Goal: Task Accomplishment & Management: Manage account settings

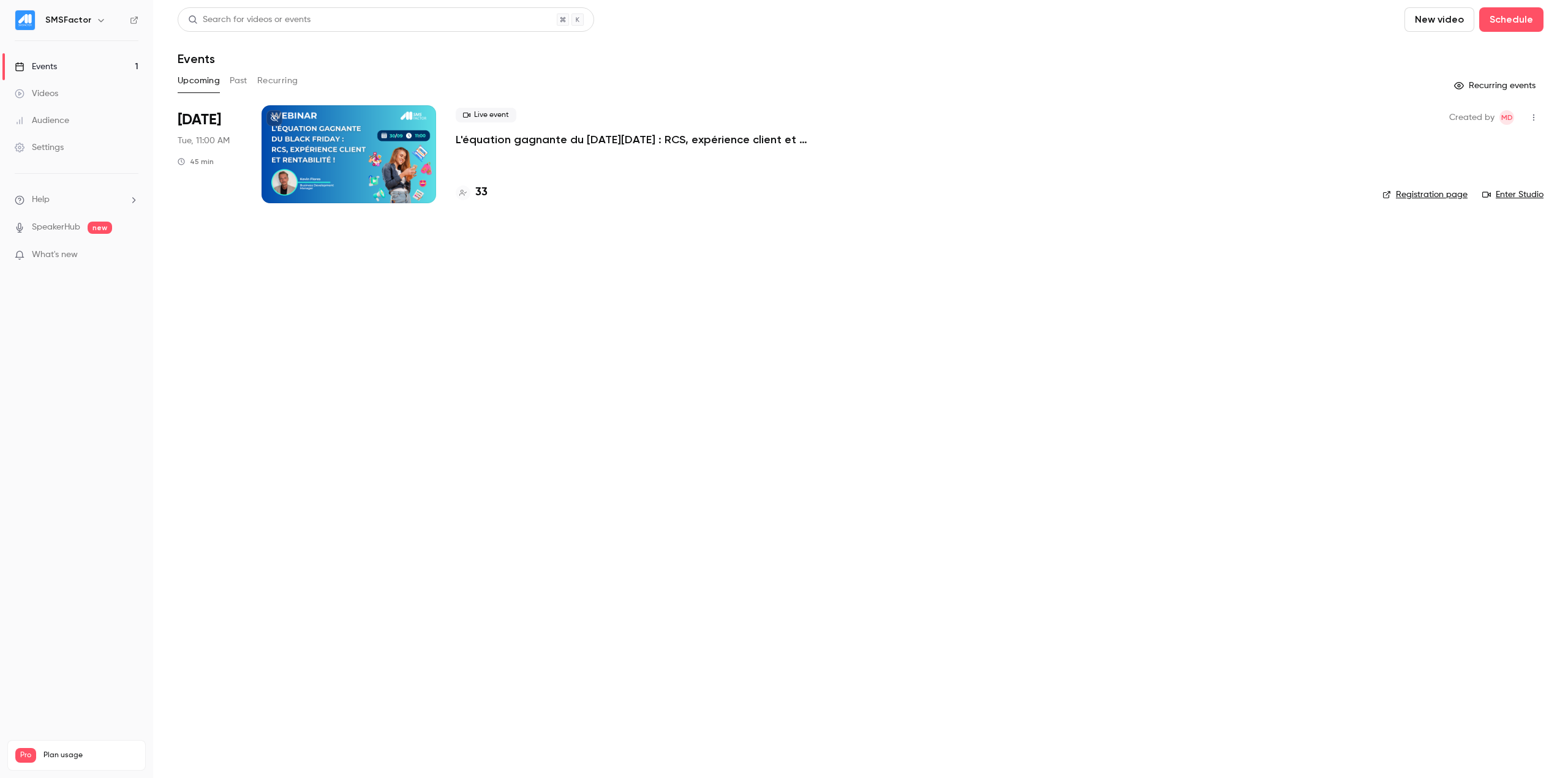
click at [542, 144] on p "L'équation gagnante du [DATE][DATE] : RCS, expérience client et rentabilité !" at bounding box center [639, 139] width 368 height 15
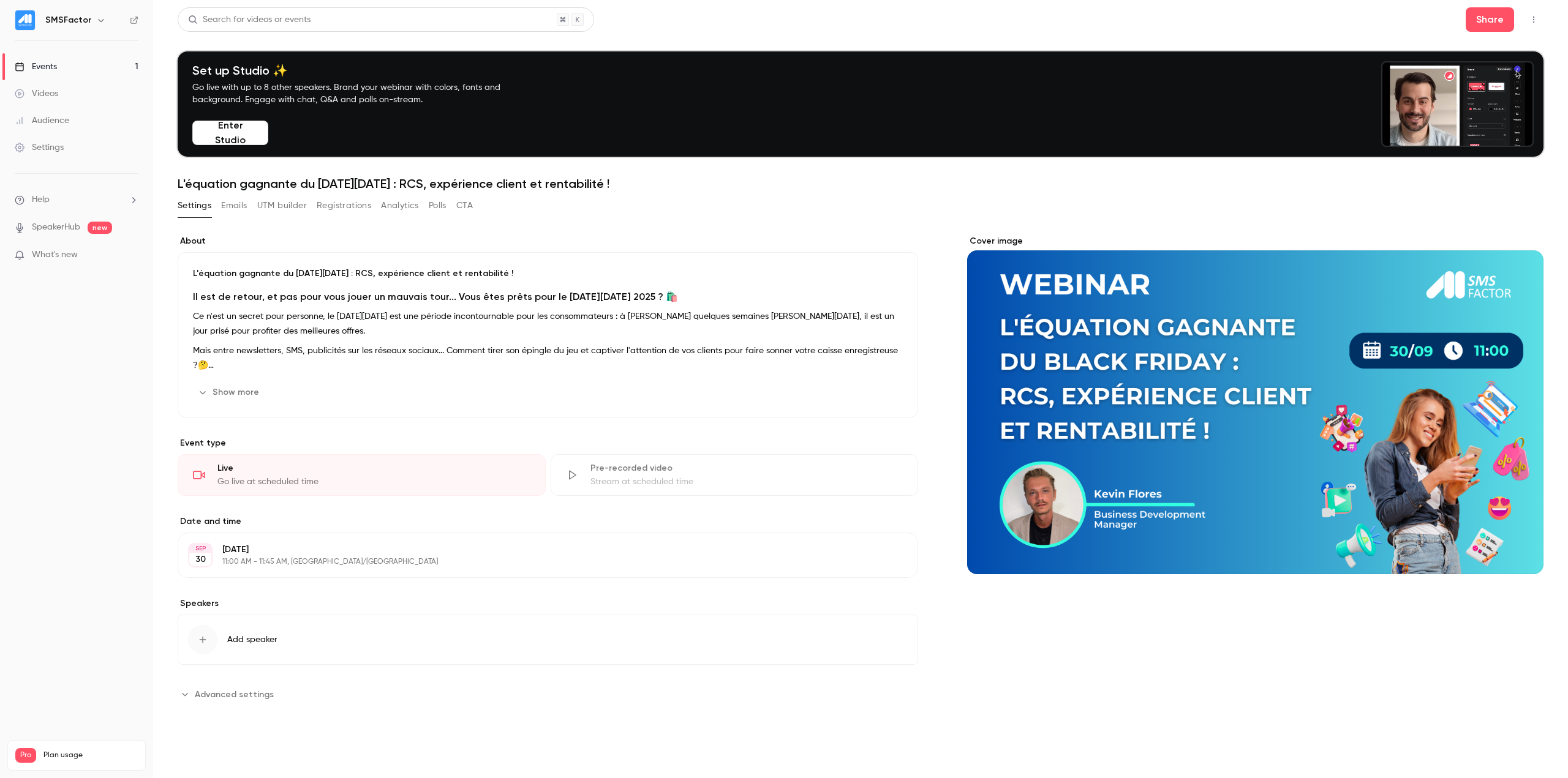
click at [267, 388] on div "Show more Edit" at bounding box center [548, 392] width 710 height 20
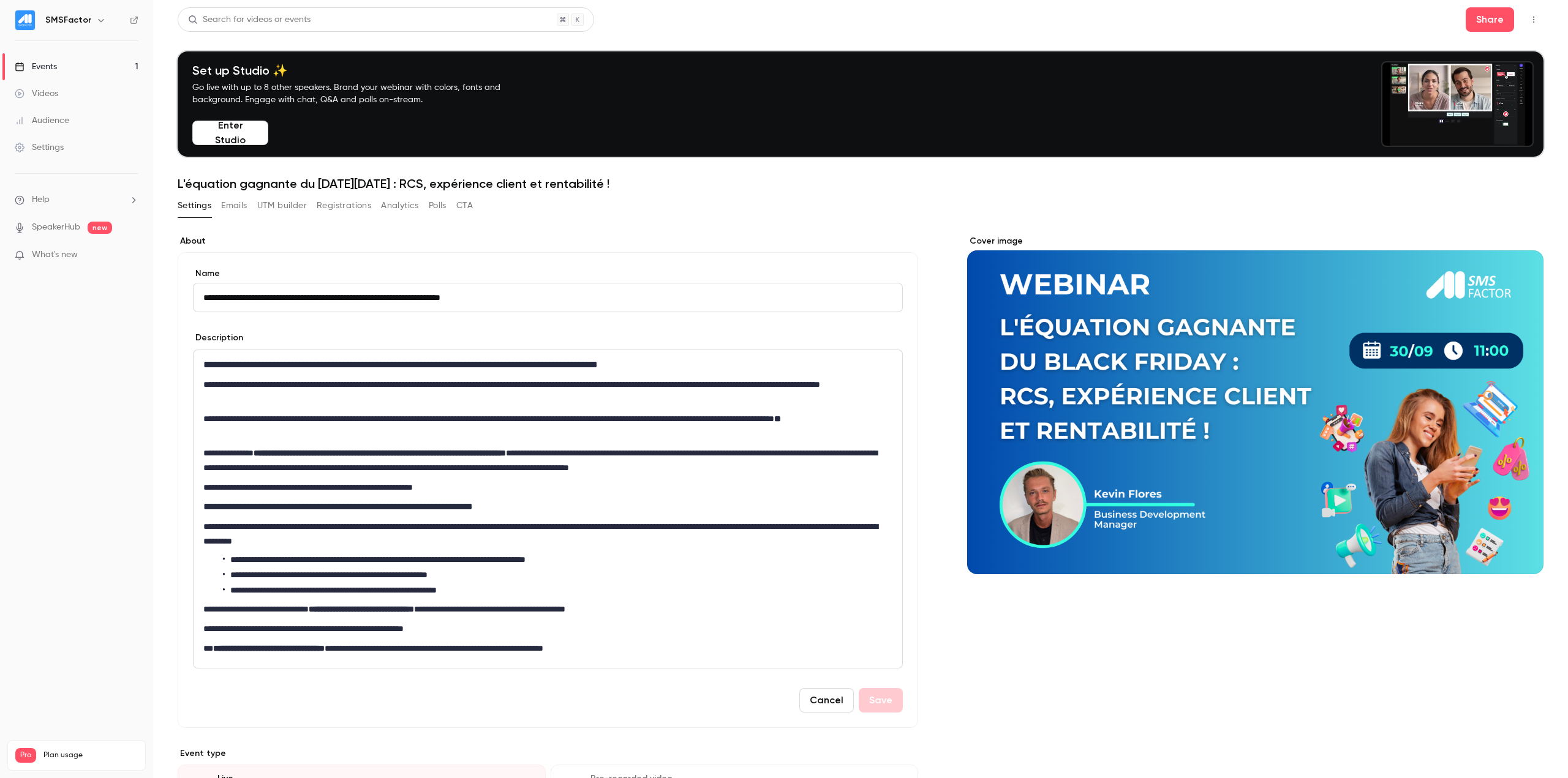
click at [279, 326] on form "**********" at bounding box center [548, 490] width 710 height 445
click at [284, 215] on button "UTM builder" at bounding box center [282, 206] width 50 height 20
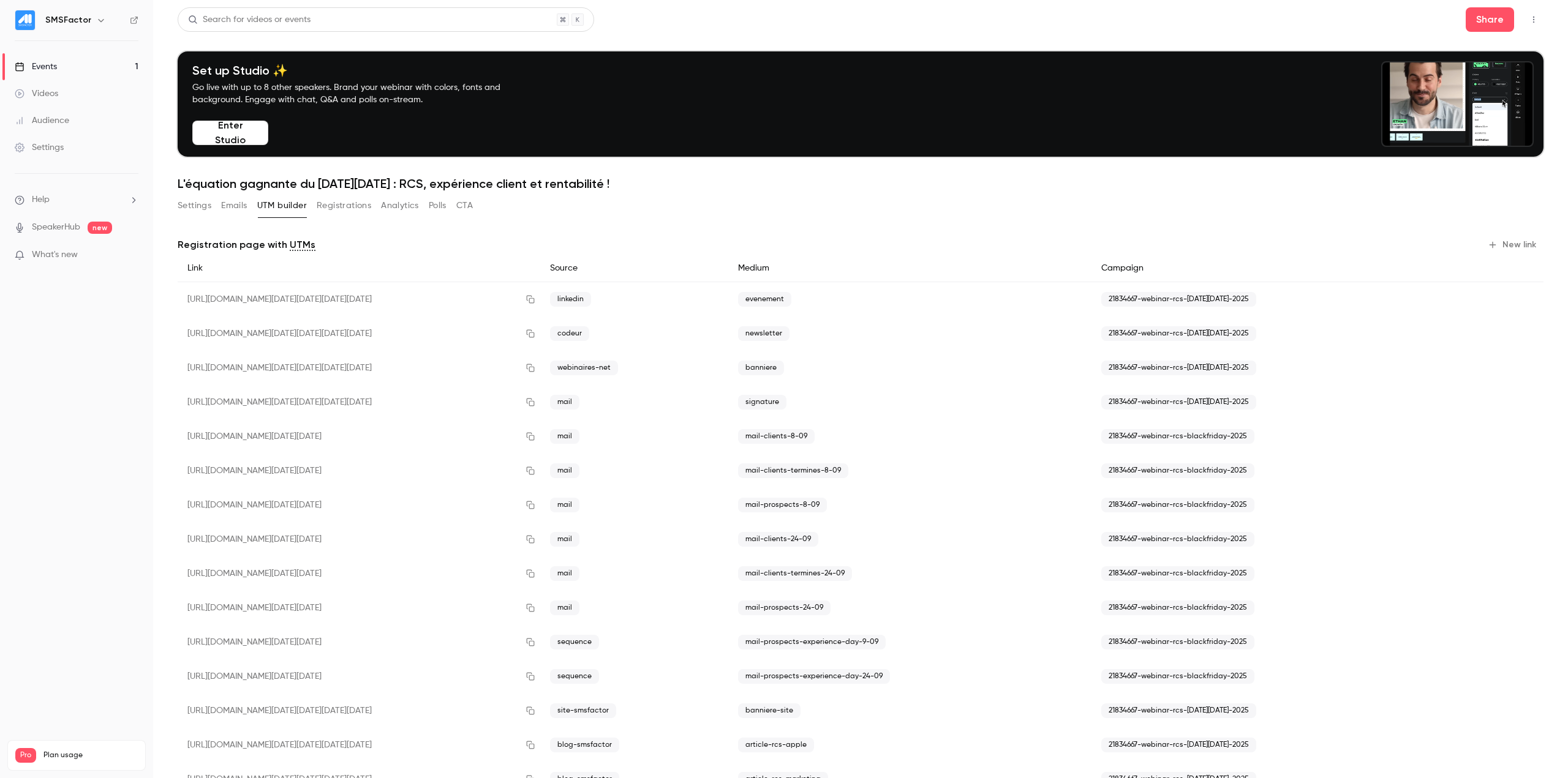
click at [328, 211] on button "Registrations" at bounding box center [344, 206] width 55 height 20
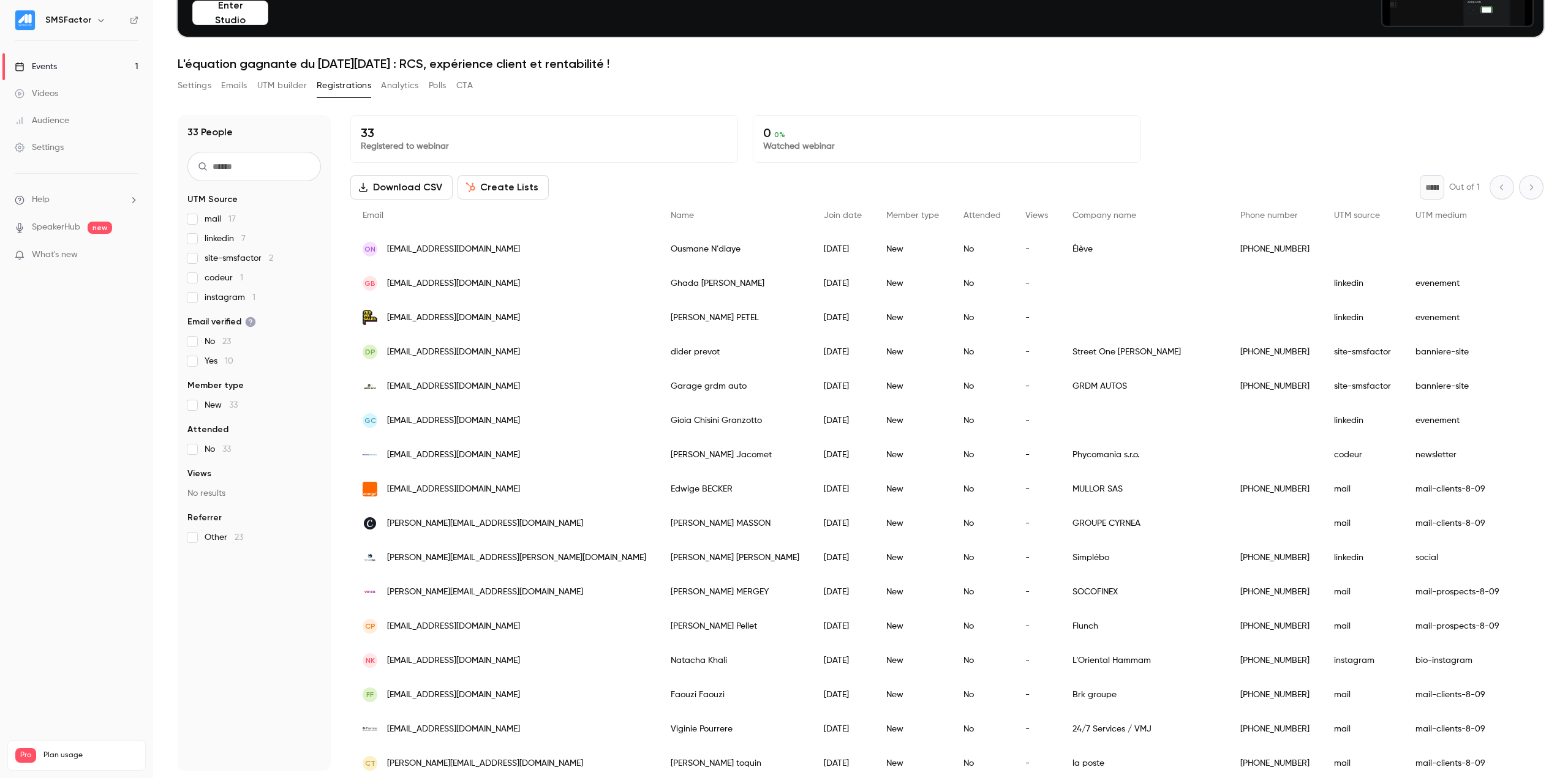
click at [215, 241] on span "linkedin 7" at bounding box center [225, 239] width 41 height 12
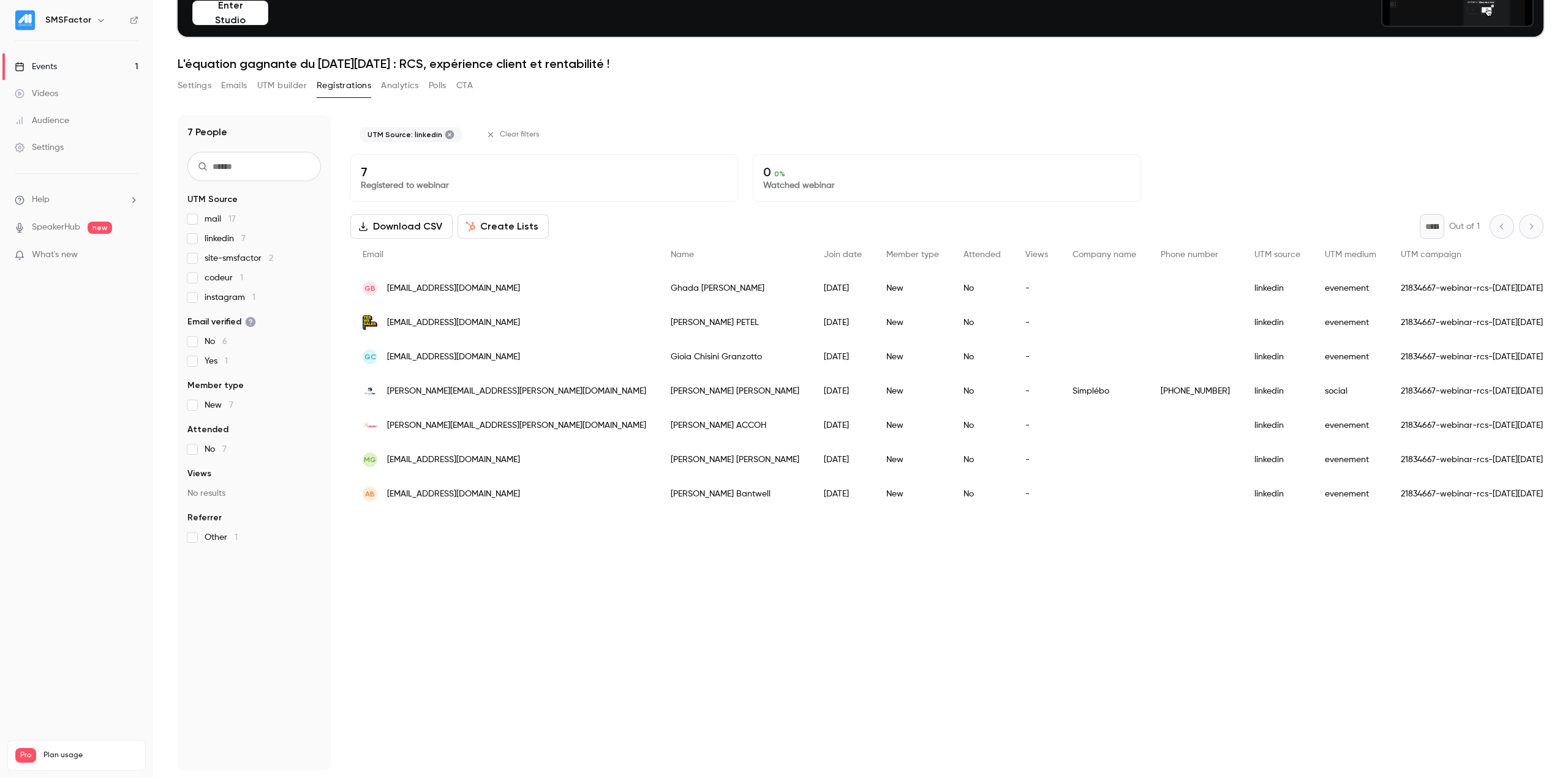
click at [215, 241] on span "linkedin 7" at bounding box center [225, 239] width 41 height 12
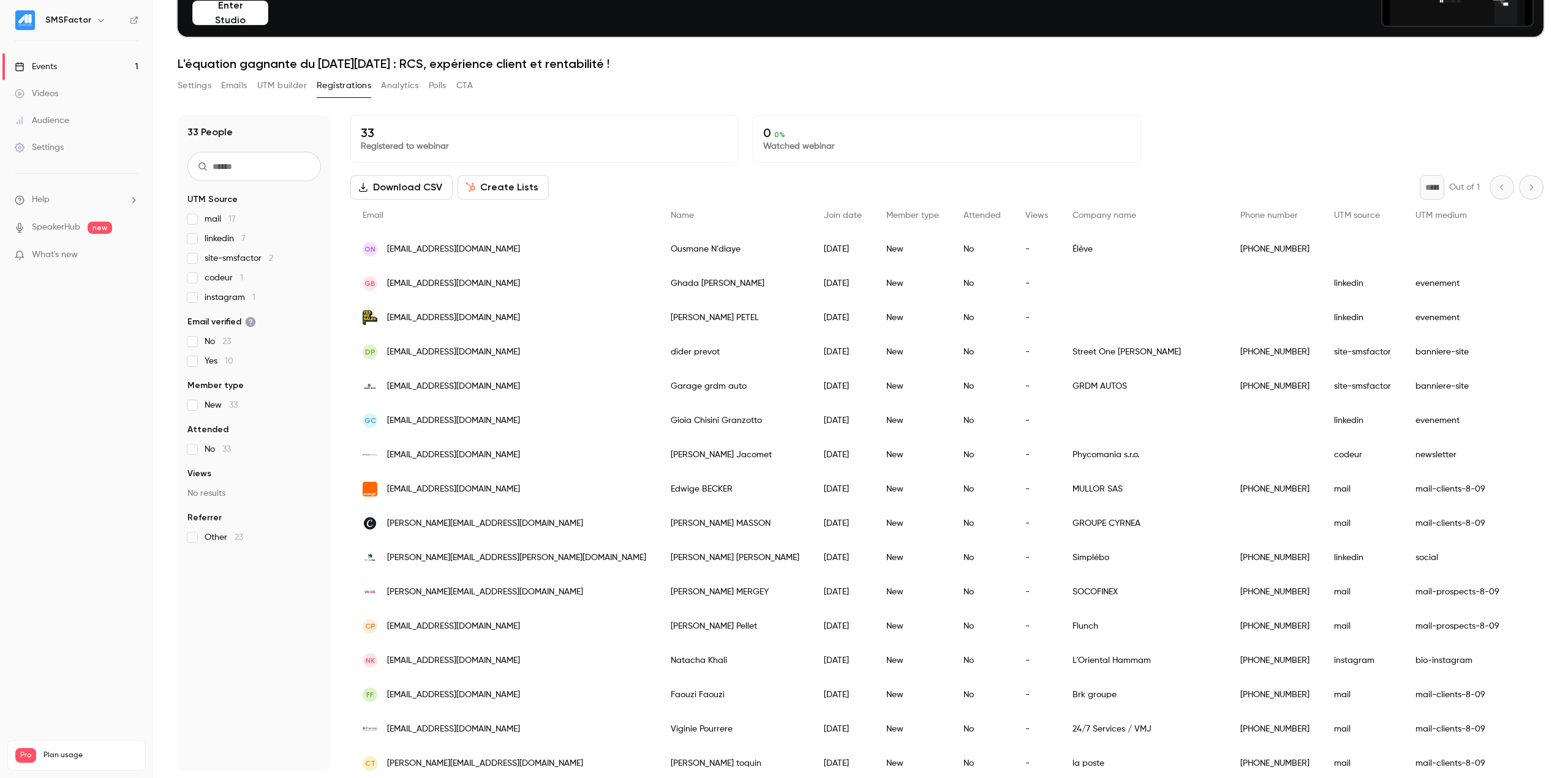
click at [221, 273] on span "codeur 1" at bounding box center [224, 278] width 38 height 12
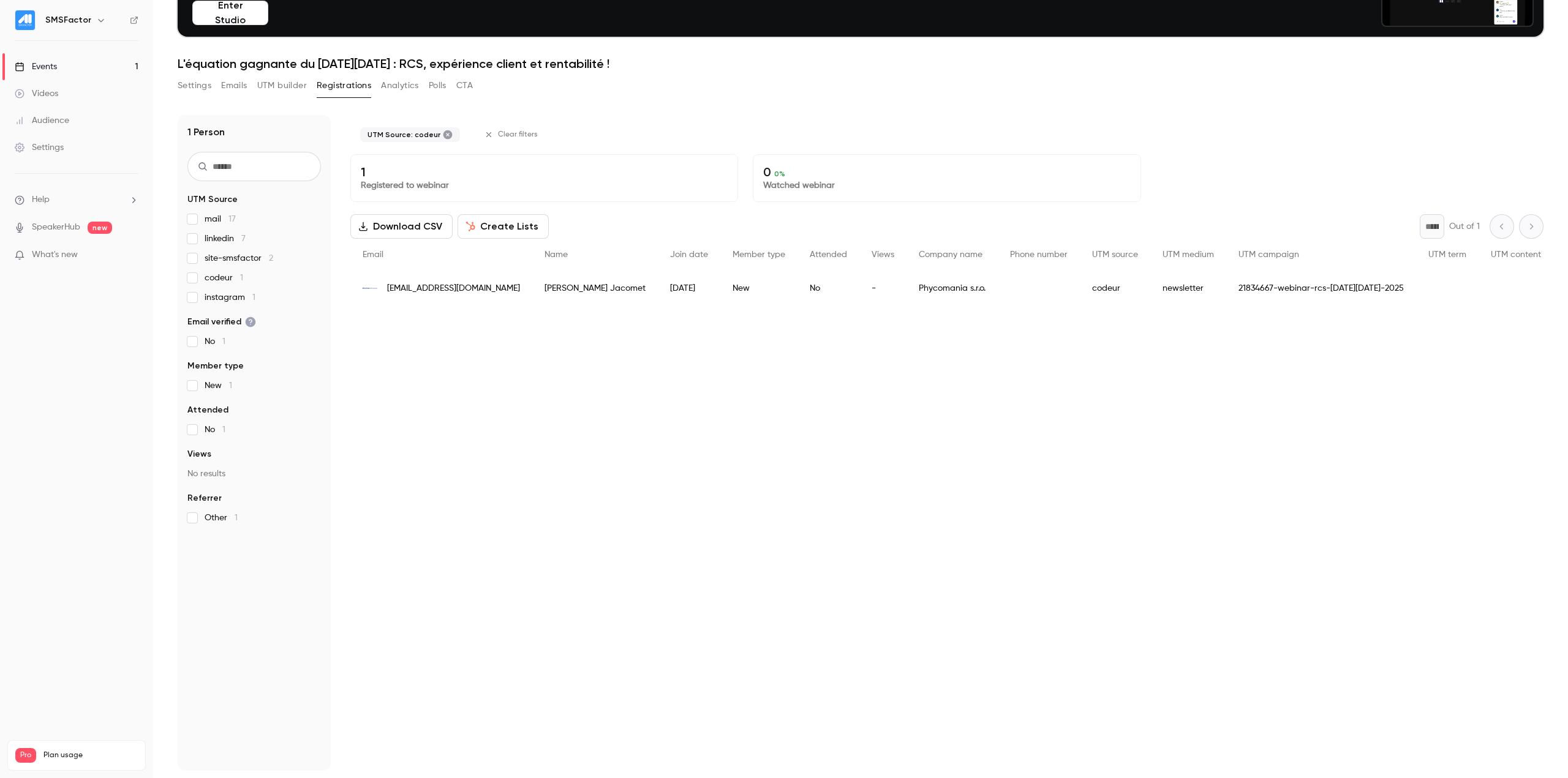
click at [221, 273] on span "codeur 1" at bounding box center [224, 278] width 38 height 12
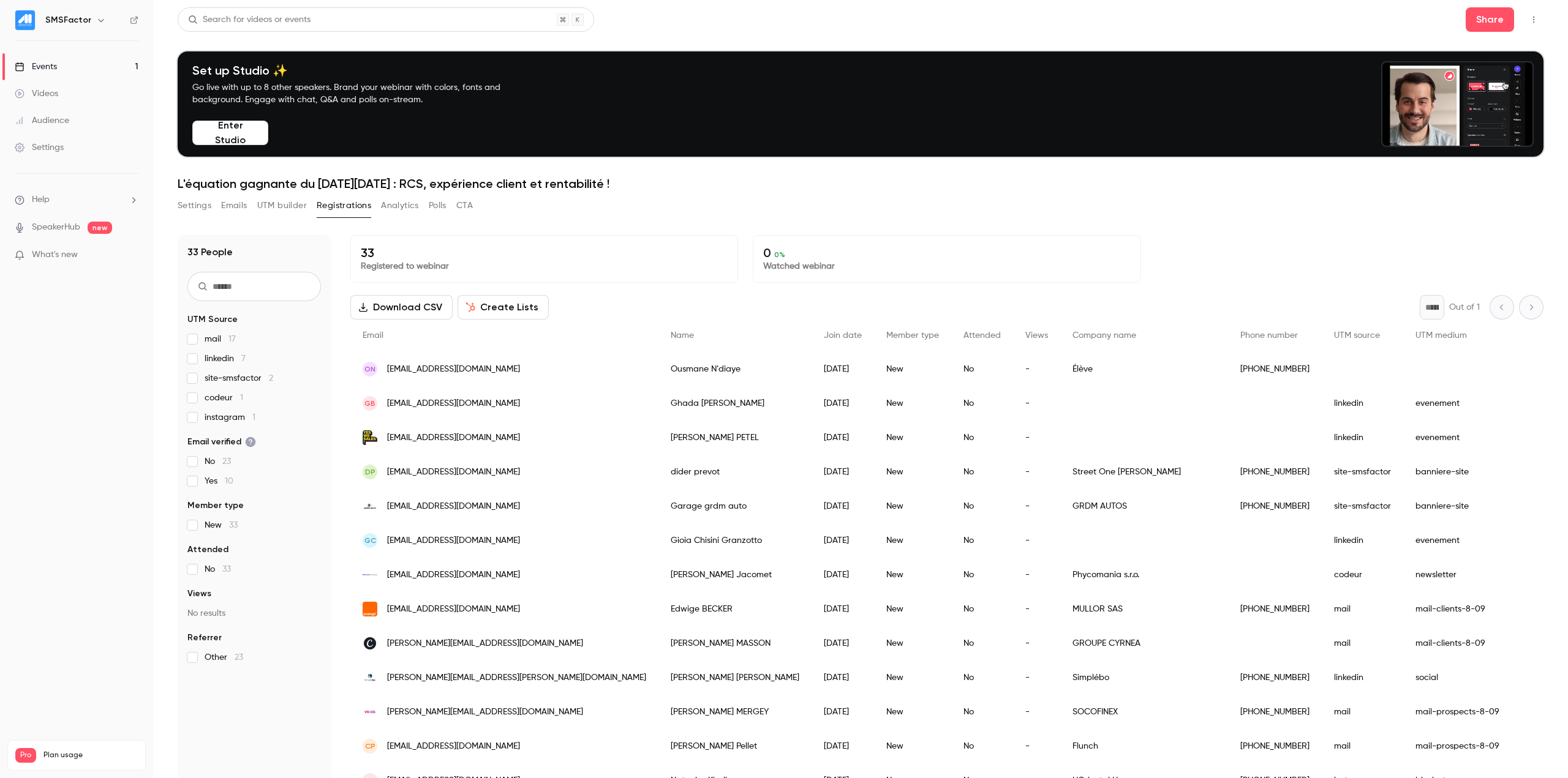
click at [999, 174] on header "Search for videos or events Share Set up Studio ✨ Go live with up to 8 other sp…" at bounding box center [860, 99] width 1366 height 183
click at [37, 145] on div "Settings" at bounding box center [39, 148] width 49 height 12
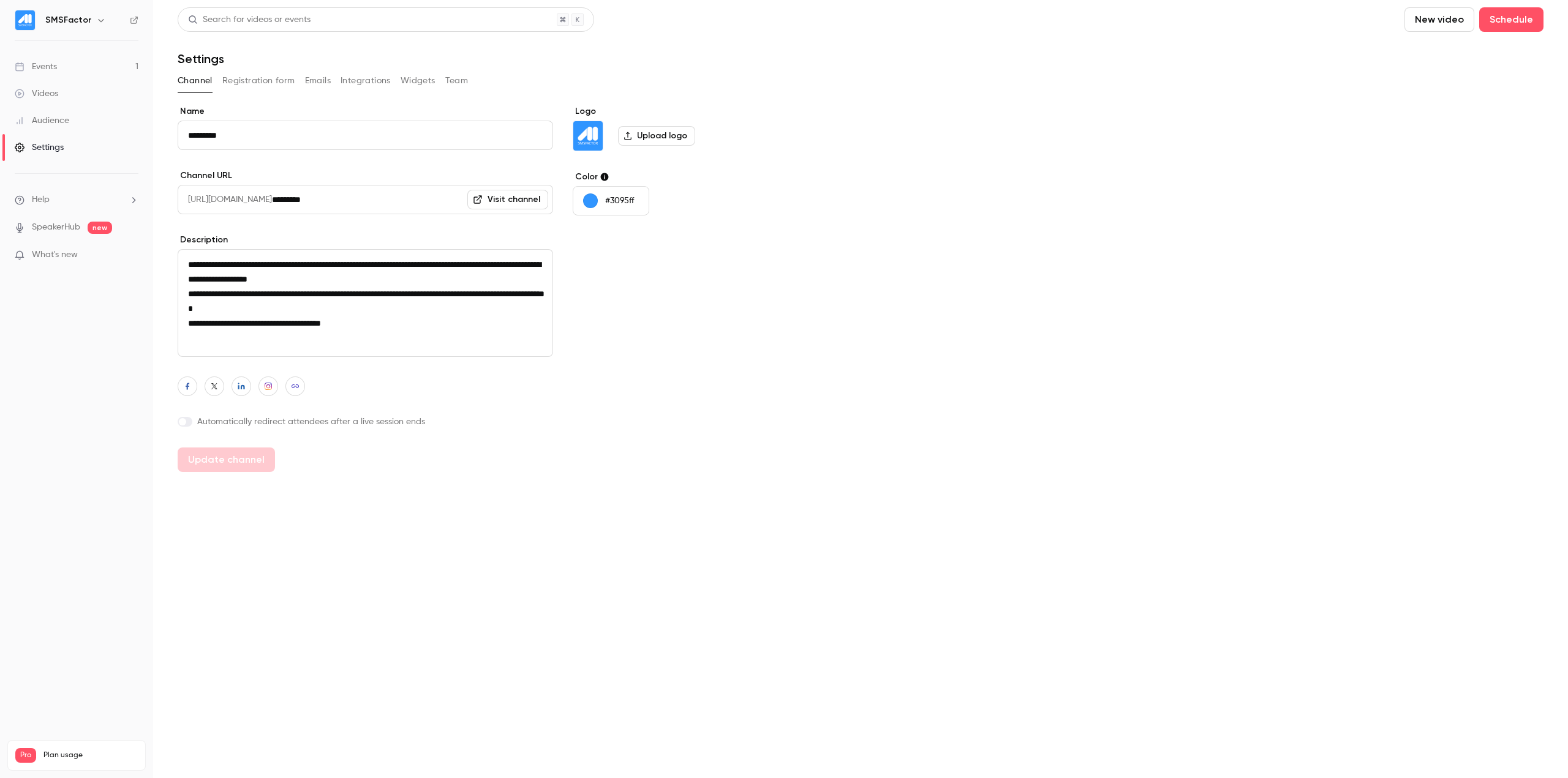
click at [779, 451] on div "**********" at bounding box center [860, 289] width 1366 height 367
